Goal: Transaction & Acquisition: Purchase product/service

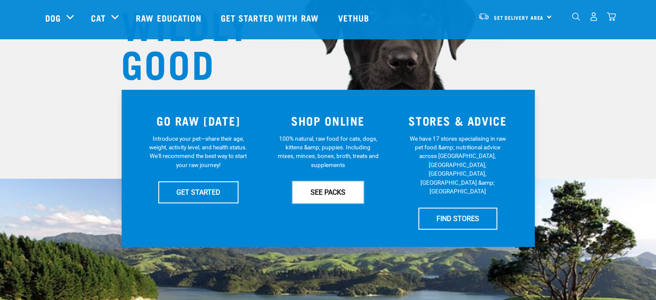
click at [335, 189] on link "SEE PACKS" at bounding box center [327, 192] width 71 height 22
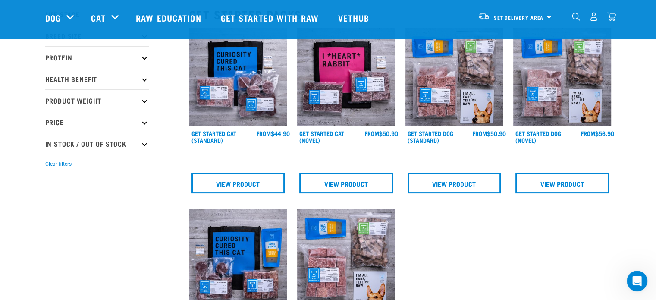
scroll to position [101, 0]
click at [438, 96] on img at bounding box center [455, 77] width 98 height 98
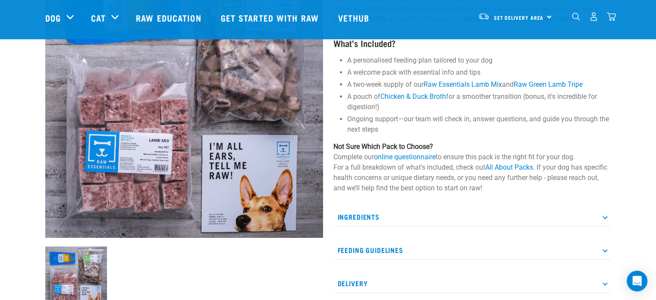
scroll to position [144, 0]
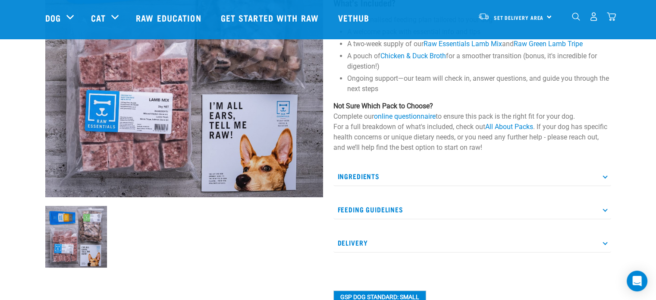
click at [610, 177] on p "Ingredients" at bounding box center [472, 176] width 278 height 19
